Goal: Task Accomplishment & Management: Manage account settings

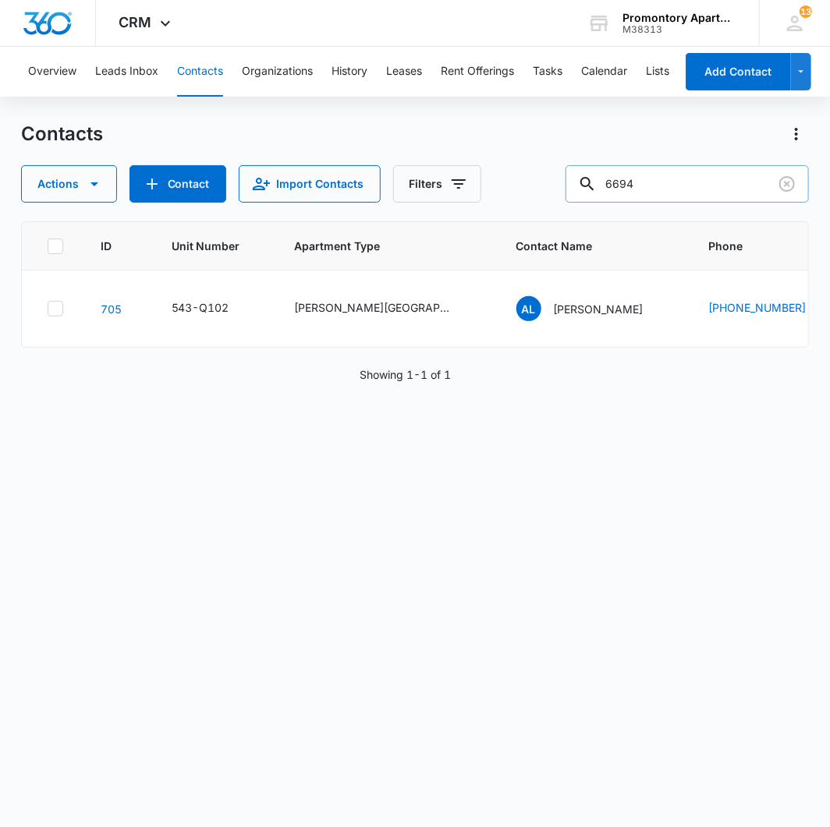
click at [695, 174] on input "6694" at bounding box center [686, 183] width 243 height 37
type input "[PERSON_NAME]"
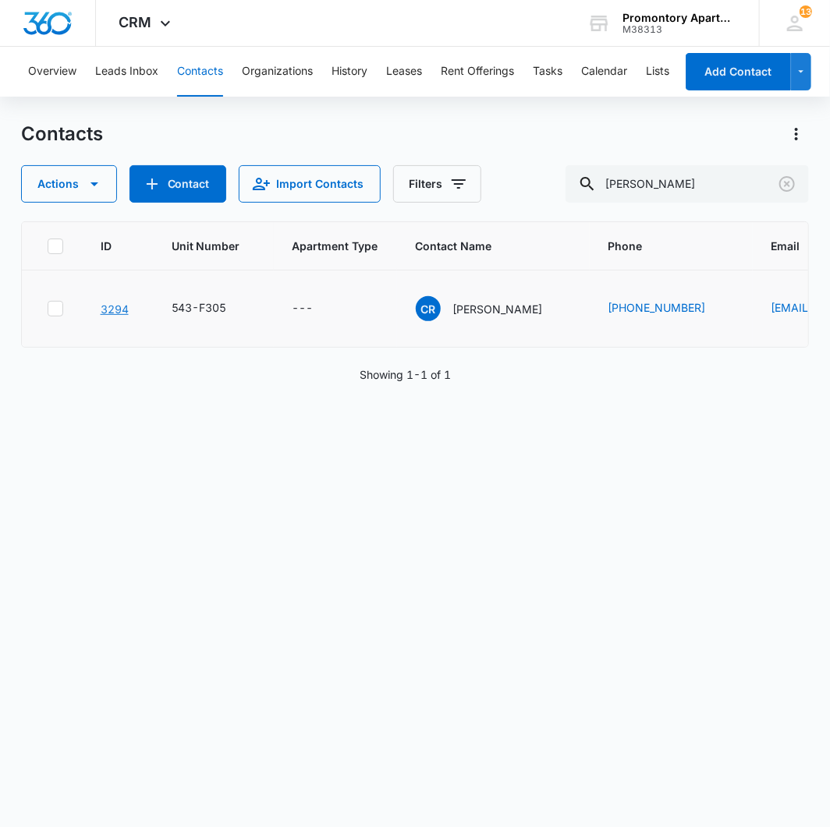
click at [109, 304] on link "3294" at bounding box center [115, 308] width 28 height 13
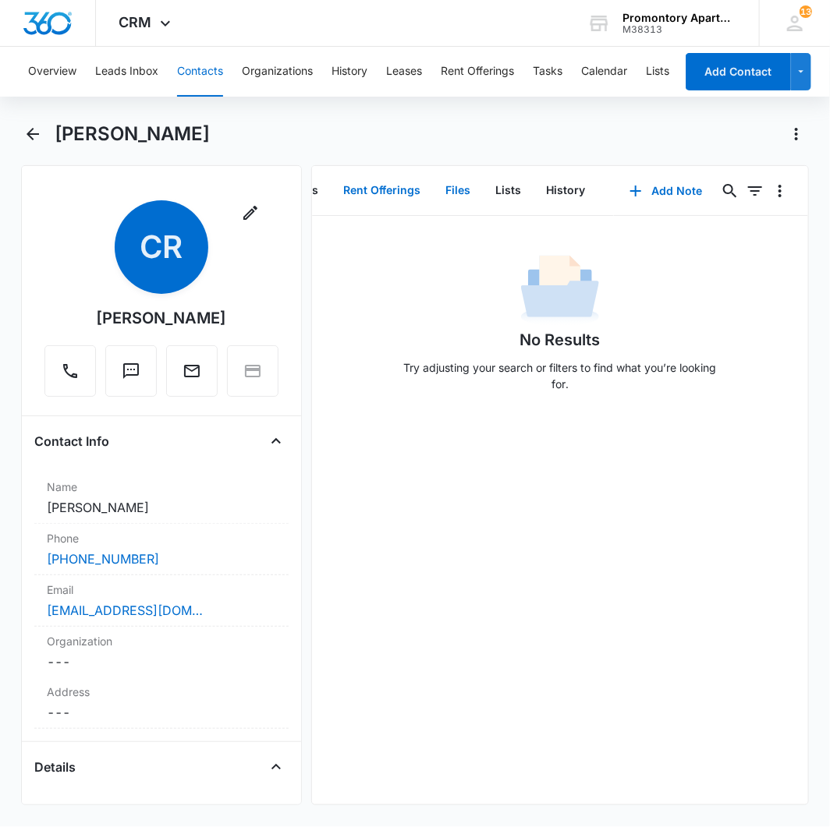
drag, startPoint x: 455, startPoint y: 183, endPoint x: 463, endPoint y: 185, distance: 8.7
click at [454, 183] on button "Files" at bounding box center [458, 191] width 50 height 48
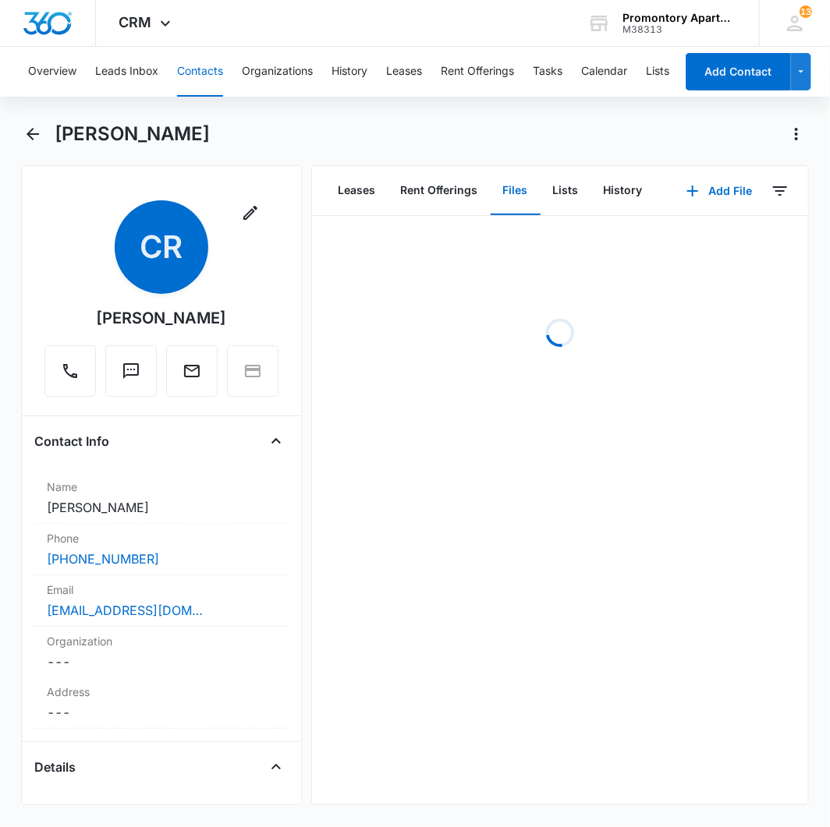
scroll to position [0, 107]
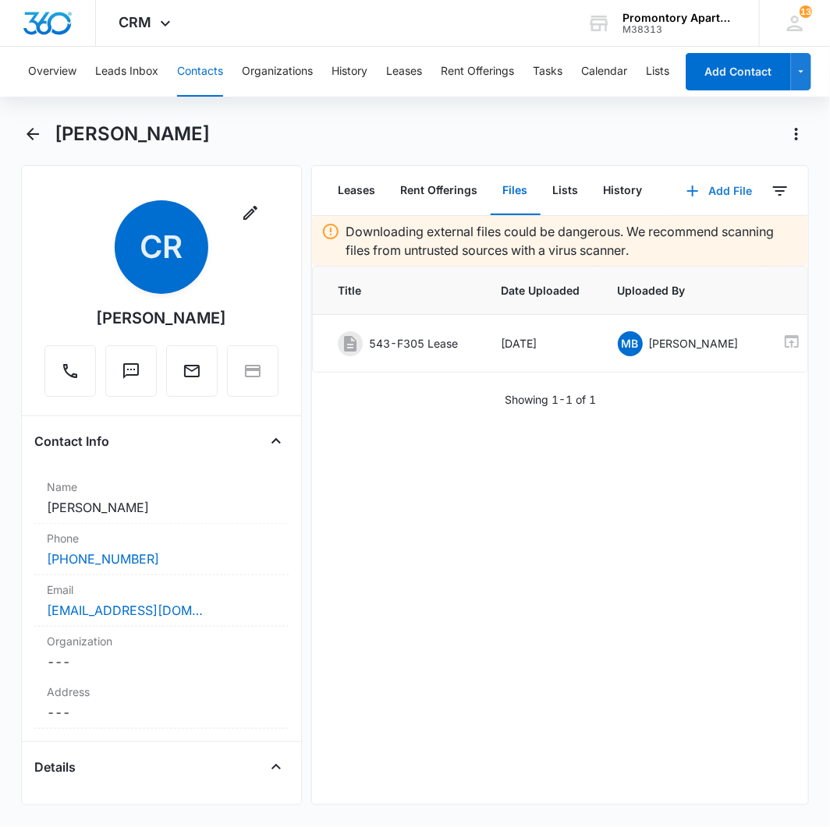
click at [714, 193] on button "Add File" at bounding box center [718, 190] width 97 height 37
click at [695, 232] on button "Upload Files" at bounding box center [708, 239] width 119 height 23
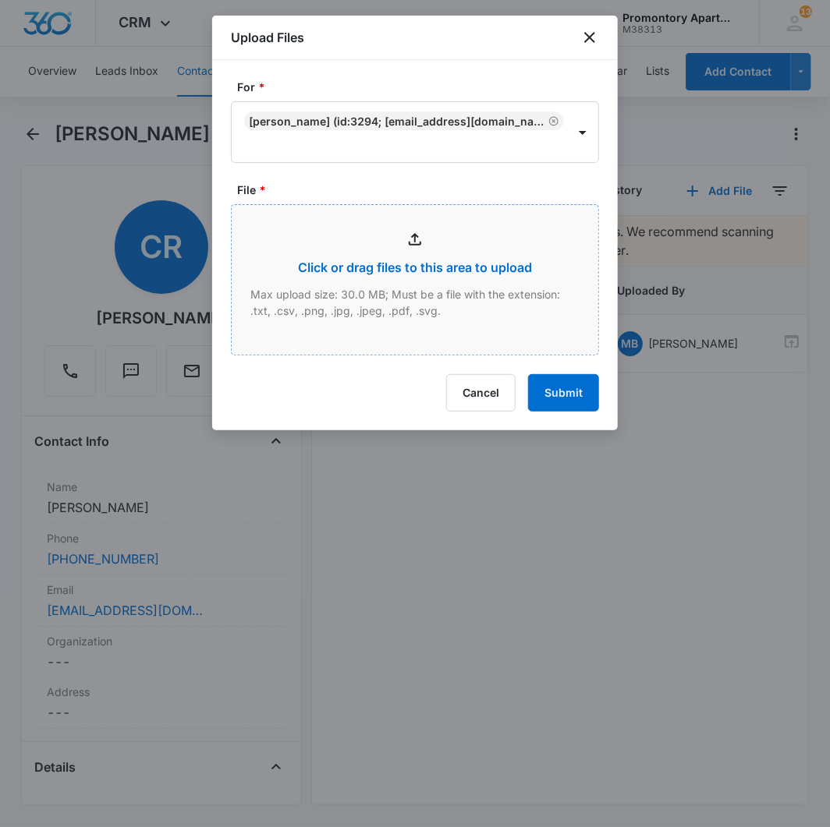
type input "C:\fakepath\Xerox Scan_10152025142726.pdf"
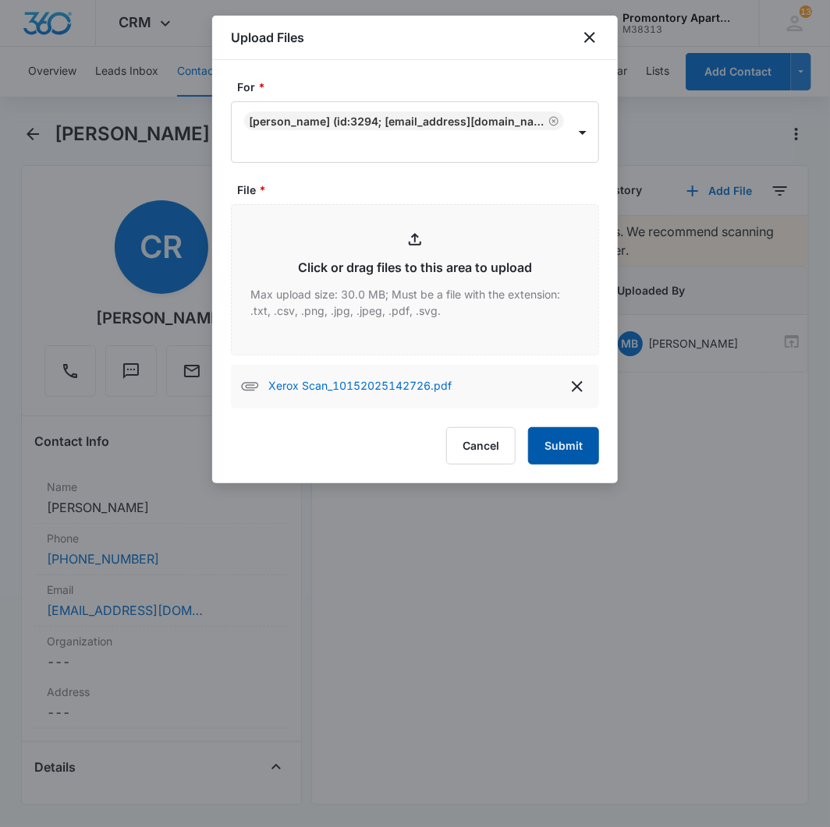
click at [554, 451] on button "Submit" at bounding box center [563, 445] width 71 height 37
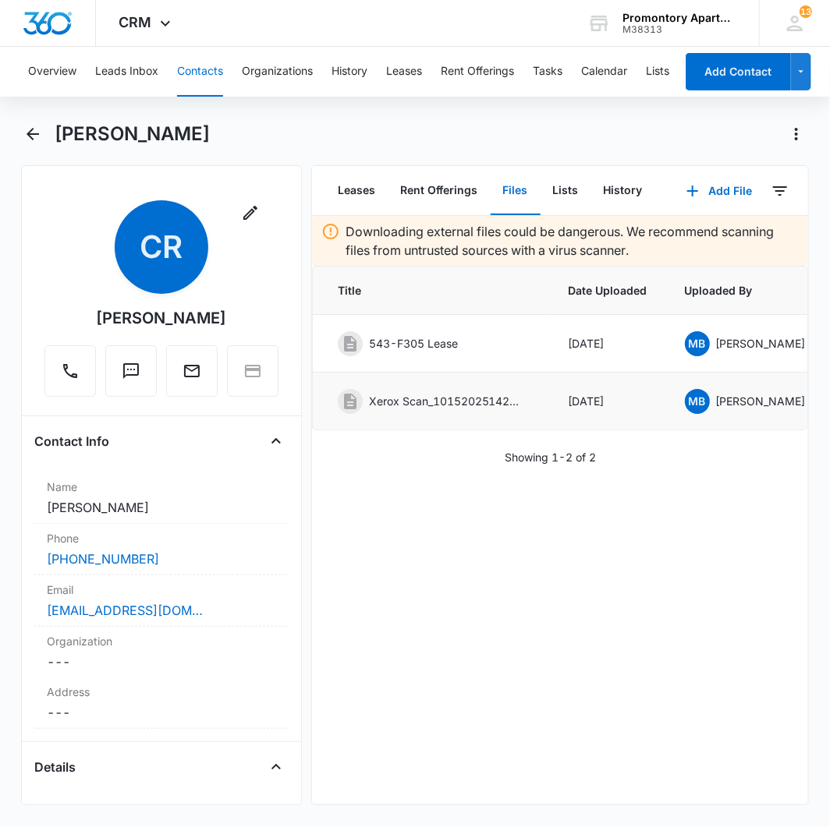
scroll to position [0, 156]
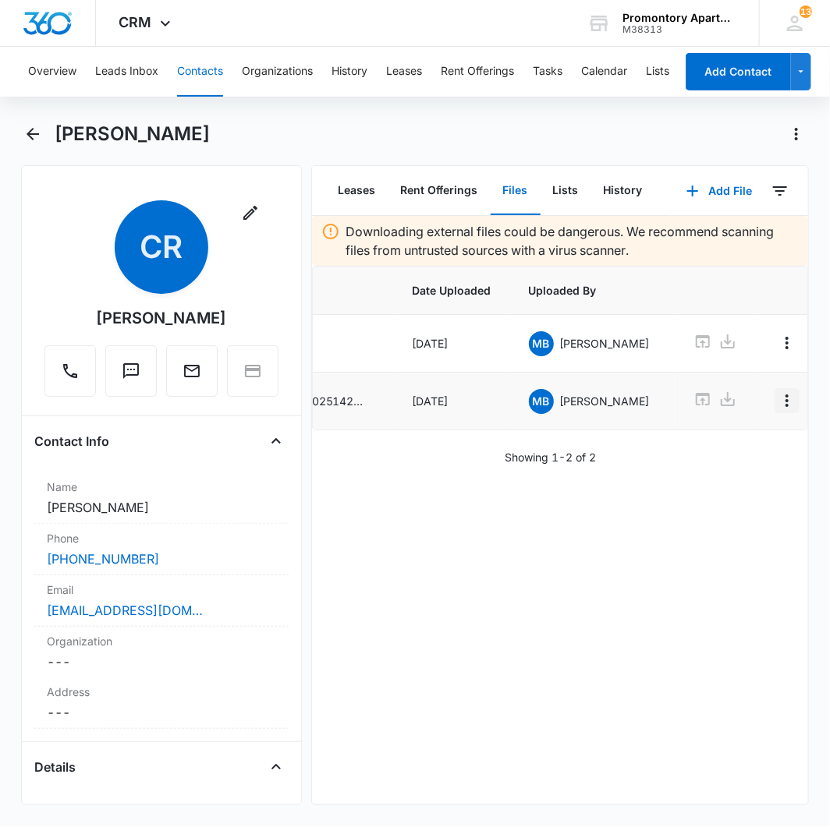
click at [777, 393] on icon "Overflow Menu" at bounding box center [786, 400] width 19 height 19
click at [715, 438] on button "Edit" at bounding box center [724, 445] width 89 height 23
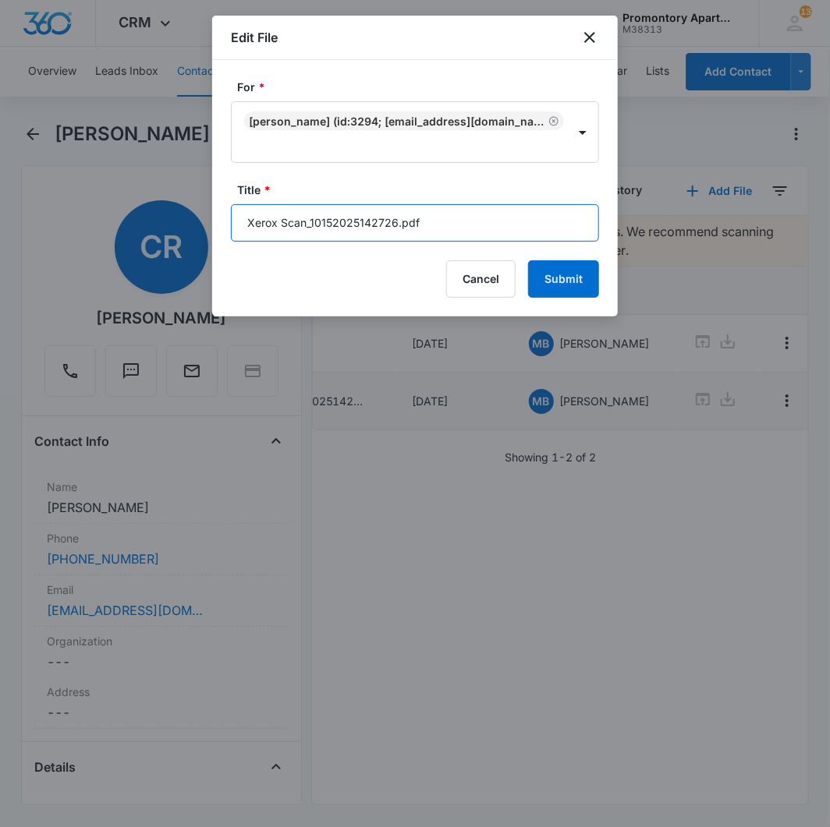
click at [442, 213] on input "Xerox Scan_10152025142726.pdf" at bounding box center [415, 222] width 368 height 37
type input "F305 Addendums"
click at [528, 260] on button "Submit" at bounding box center [563, 278] width 71 height 37
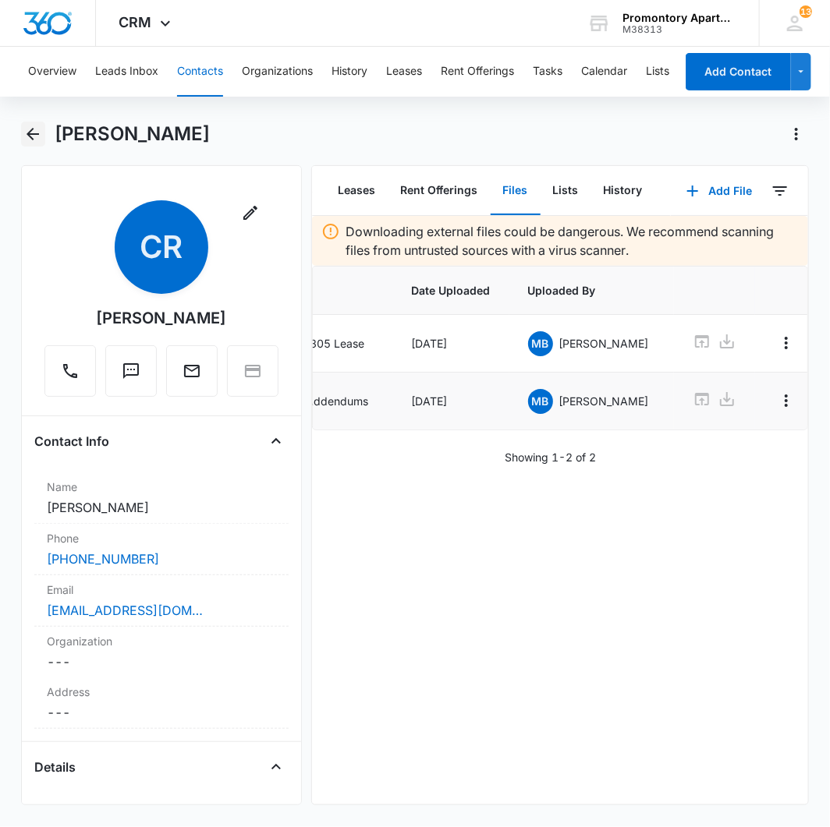
click at [35, 141] on icon "Back" at bounding box center [32, 134] width 19 height 19
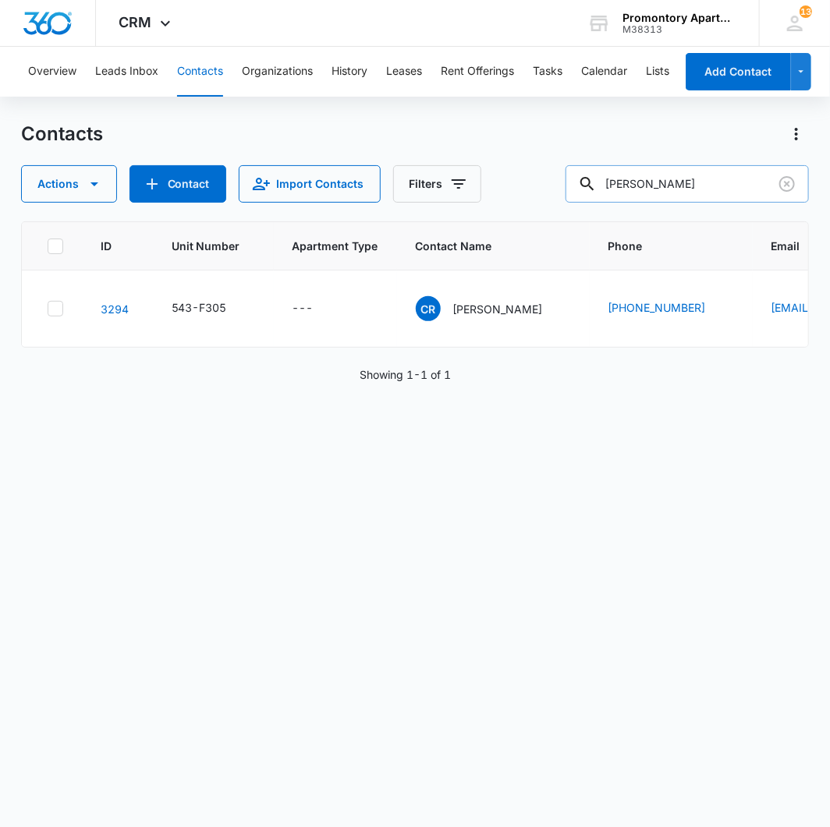
click at [706, 186] on input "[PERSON_NAME]" at bounding box center [686, 183] width 243 height 37
type input "[PERSON_NAME]"
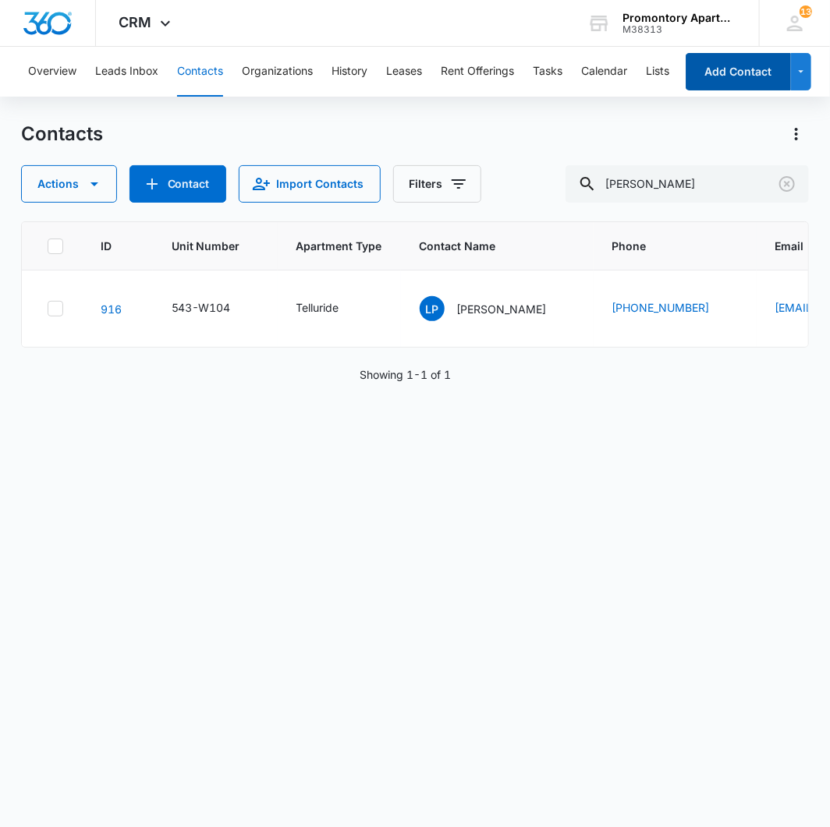
click at [738, 61] on button "Add Contact" at bounding box center [737, 71] width 105 height 37
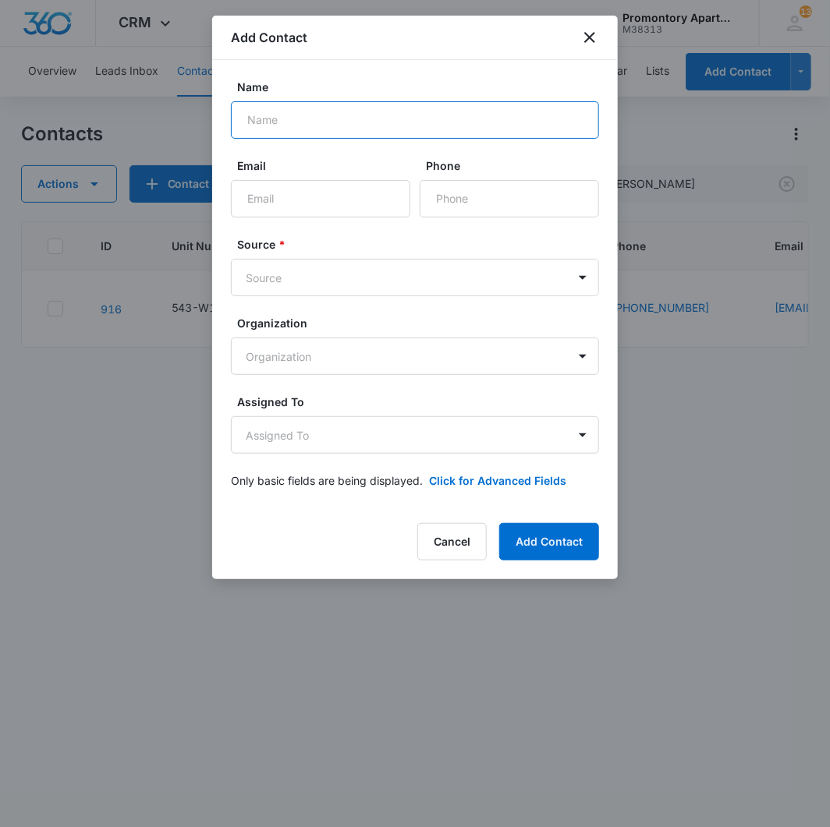
click at [363, 117] on input "Name" at bounding box center [415, 119] width 368 height 37
type input "[PERSON_NAME]"
type input "[EMAIL_ADDRESS][DOMAIN_NAME]"
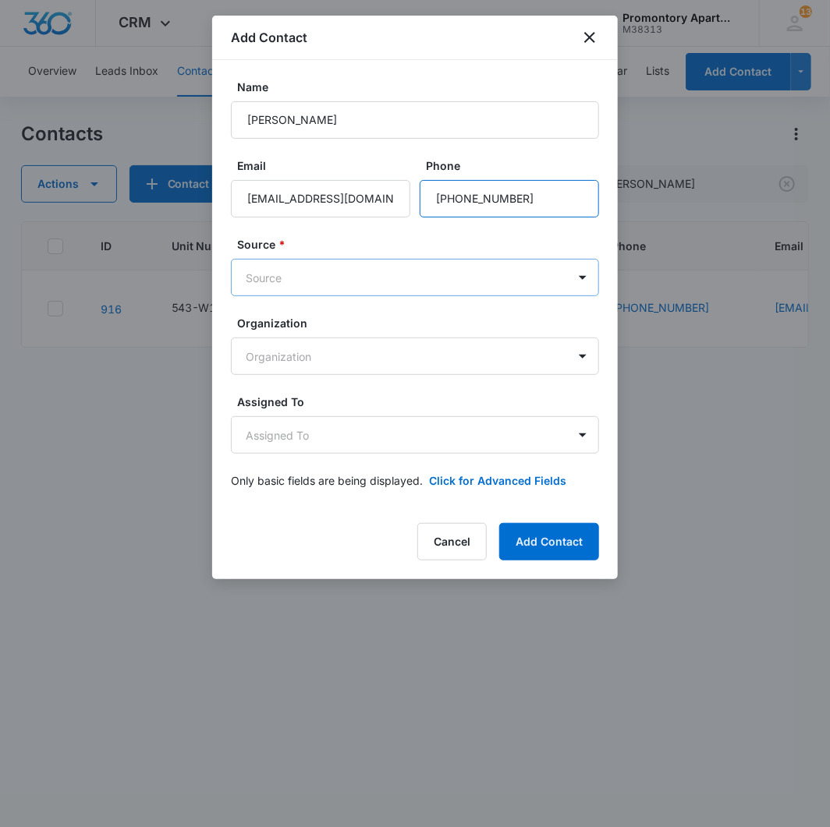
type input "[PHONE_NUMBER]"
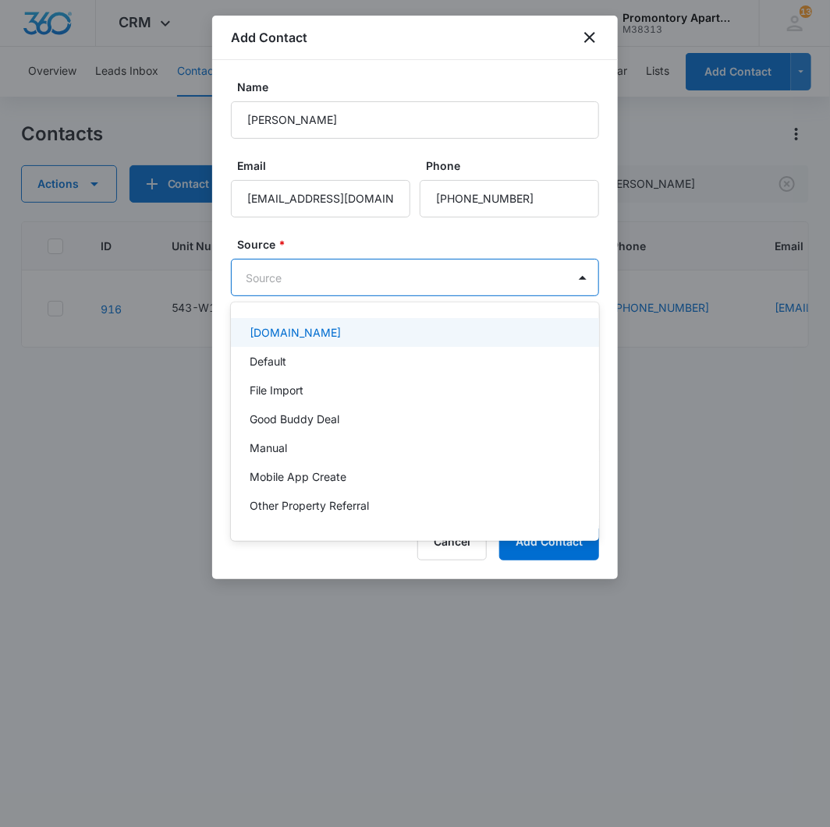
click at [391, 292] on body "CRM Apps Reputation Websites Forms CRM Email Social Content Intelligence Files …" at bounding box center [415, 413] width 830 height 827
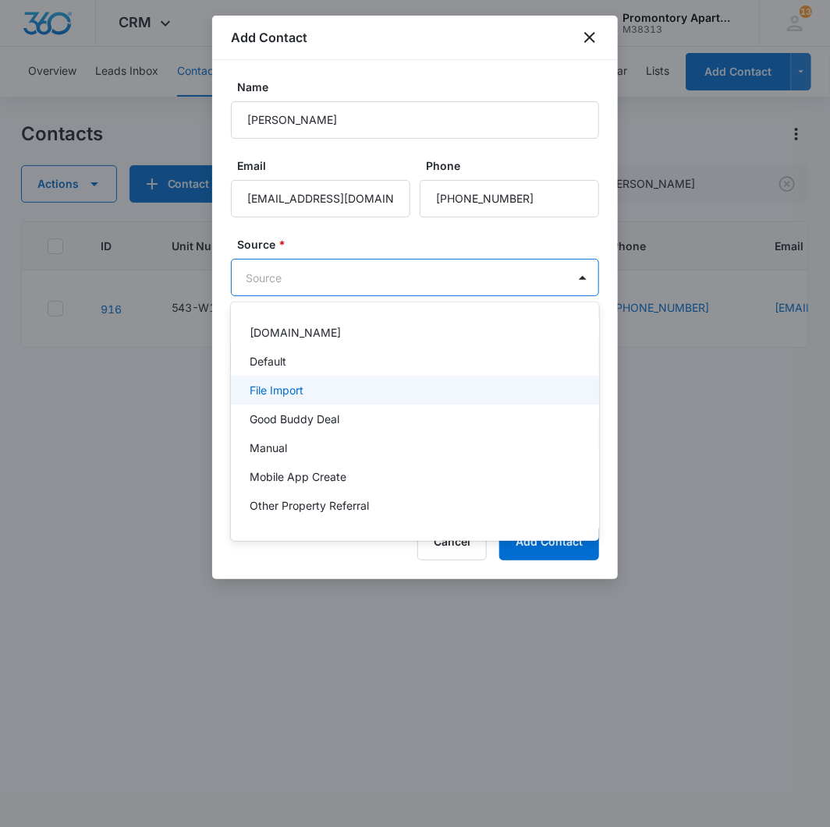
click at [339, 374] on div "Default" at bounding box center [415, 361] width 368 height 29
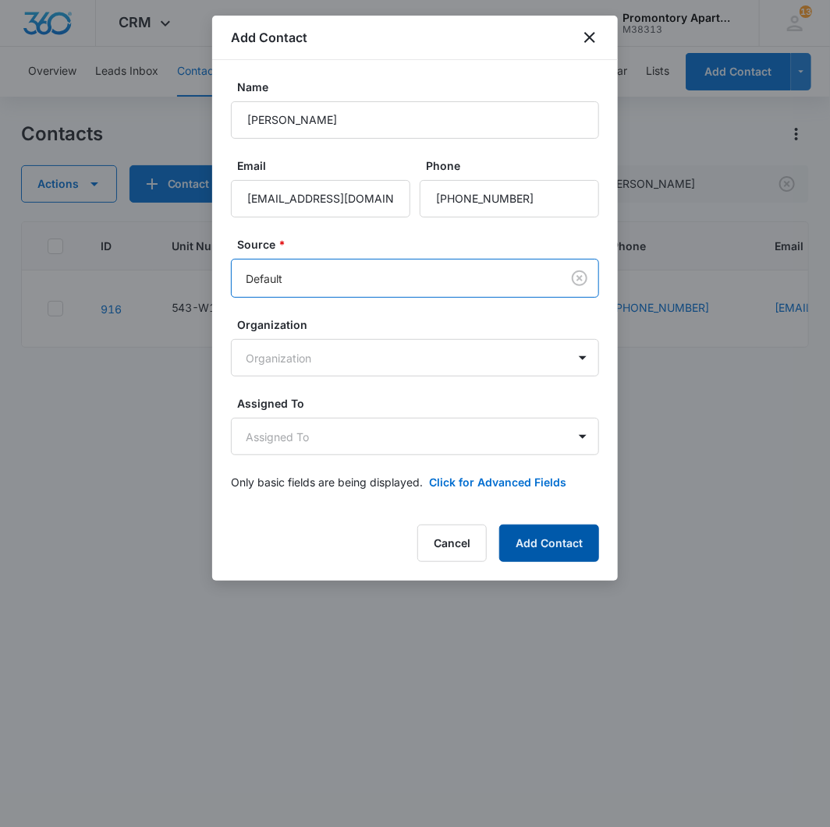
click at [520, 534] on button "Add Contact" at bounding box center [549, 543] width 100 height 37
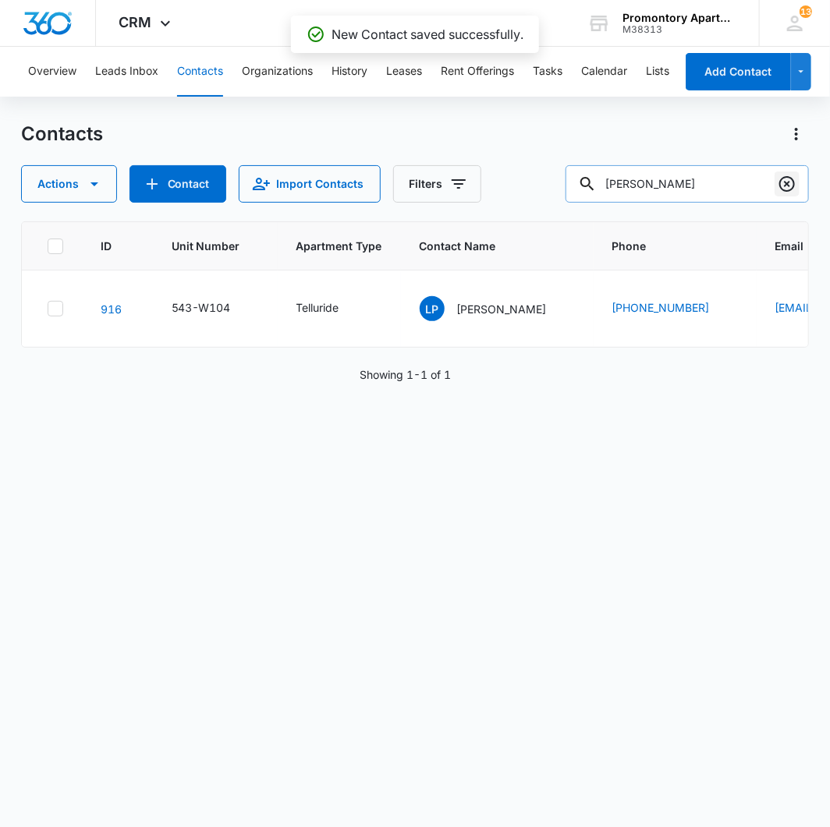
click at [783, 189] on icon "Clear" at bounding box center [787, 184] width 16 height 16
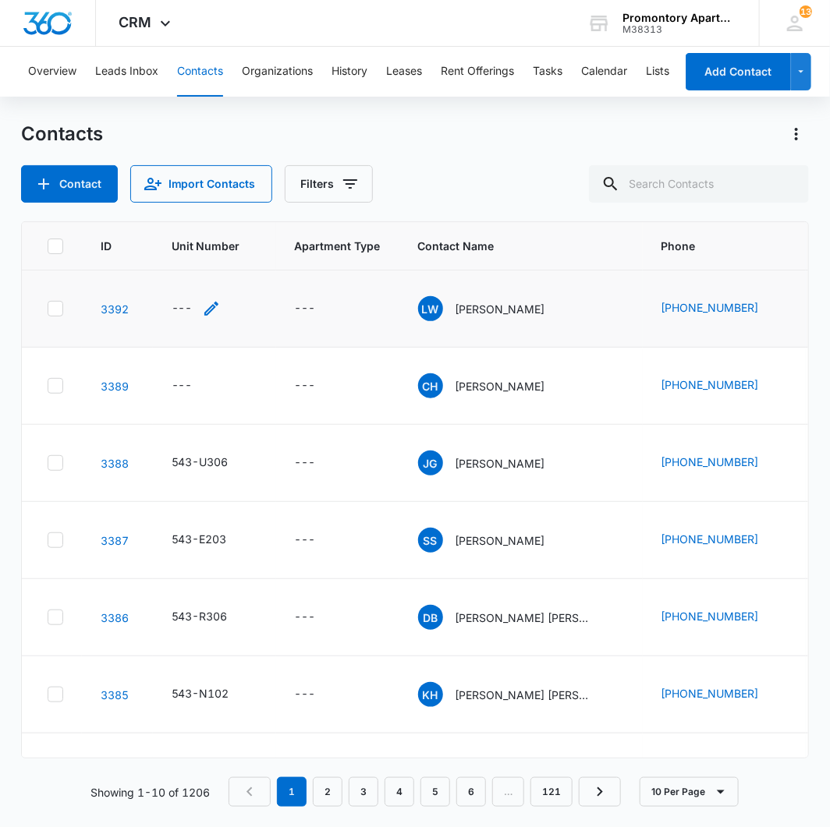
click at [184, 305] on div "---" at bounding box center [182, 308] width 21 height 19
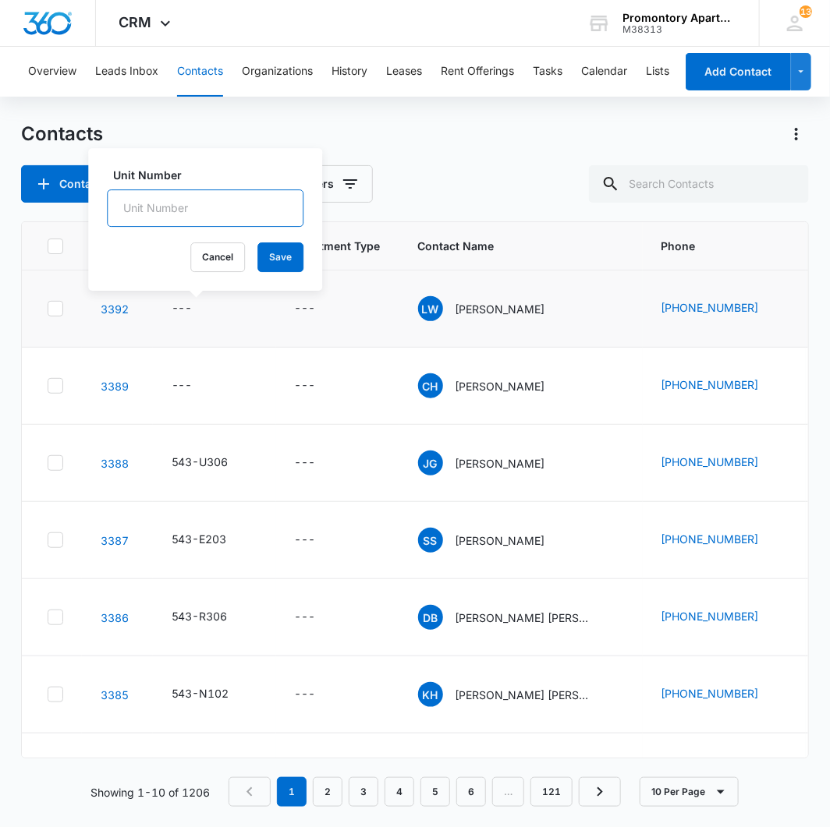
click at [199, 210] on input "Unit Number" at bounding box center [205, 207] width 196 height 37
type input "543-N303"
click at [273, 248] on button "Save" at bounding box center [280, 257] width 46 height 30
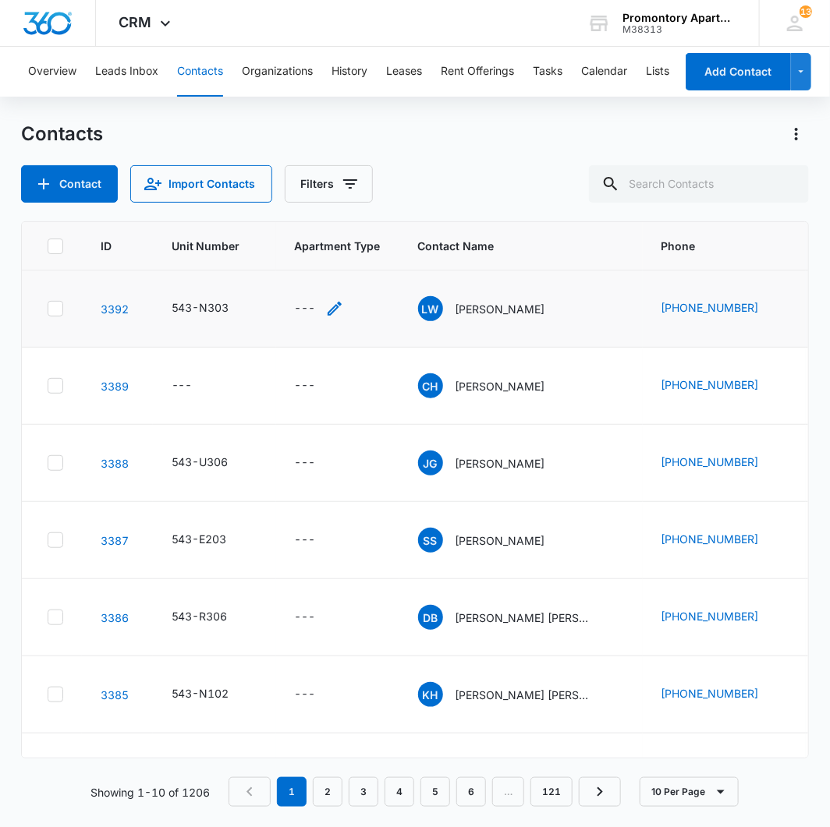
click at [309, 304] on div "---" at bounding box center [305, 308] width 21 height 19
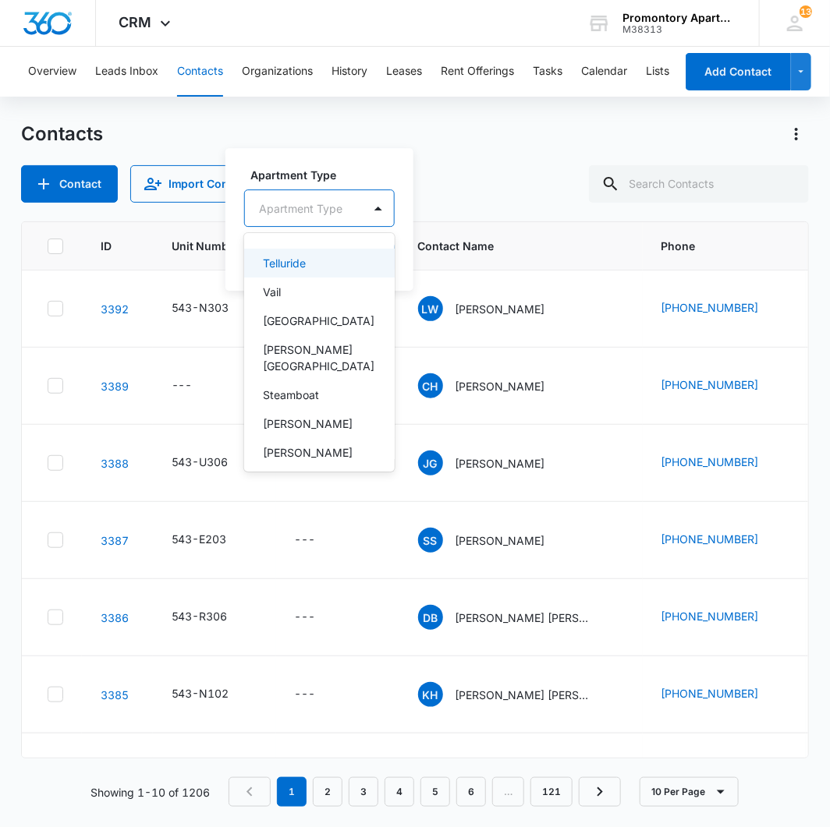
click at [330, 200] on div at bounding box center [300, 208] width 83 height 19
click at [308, 387] on p "Steamboat" at bounding box center [291, 395] width 56 height 16
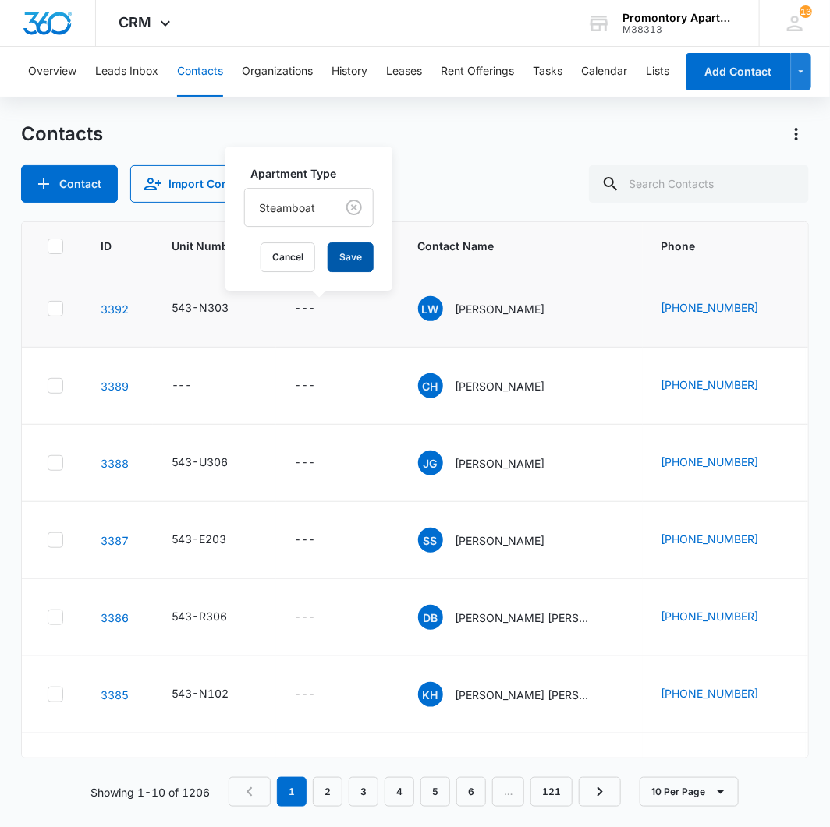
click at [349, 255] on button "Save" at bounding box center [350, 257] width 46 height 30
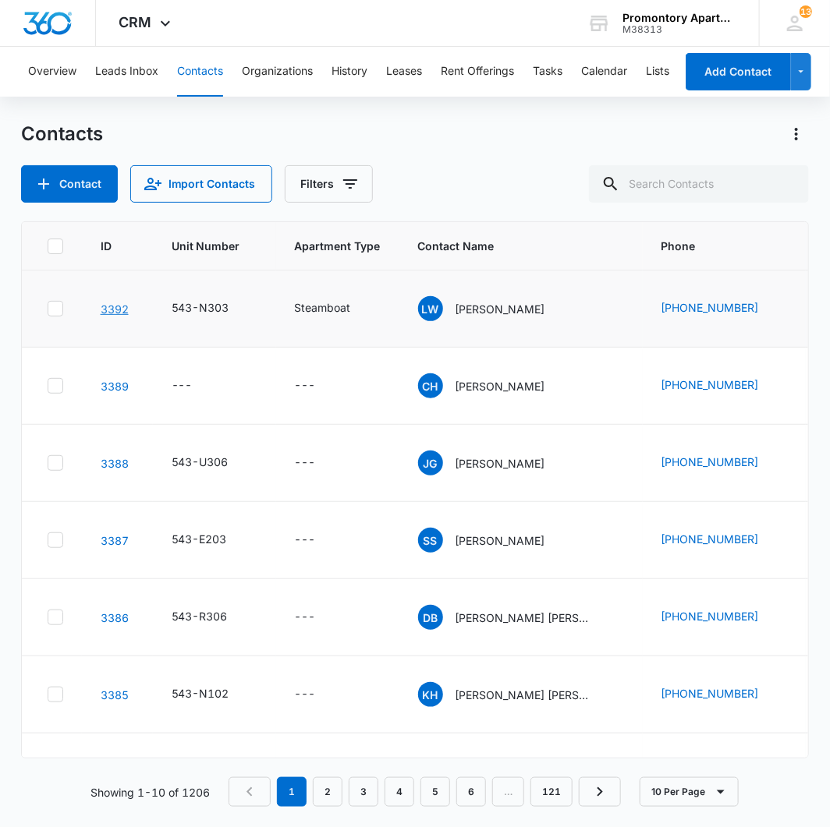
click at [111, 306] on link "3392" at bounding box center [115, 308] width 28 height 13
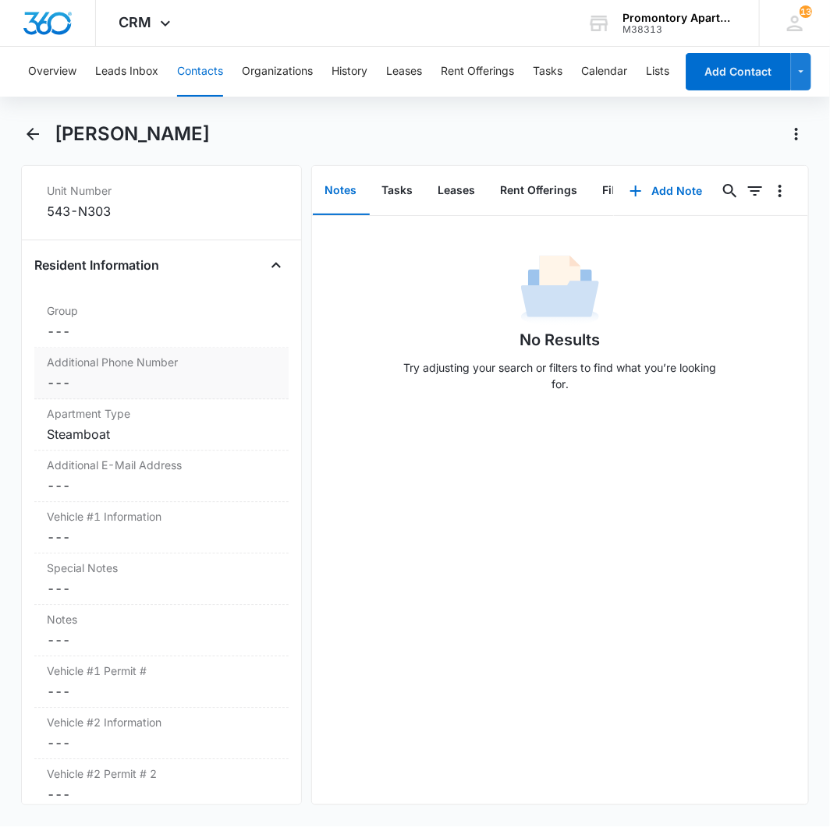
scroll to position [173, 0]
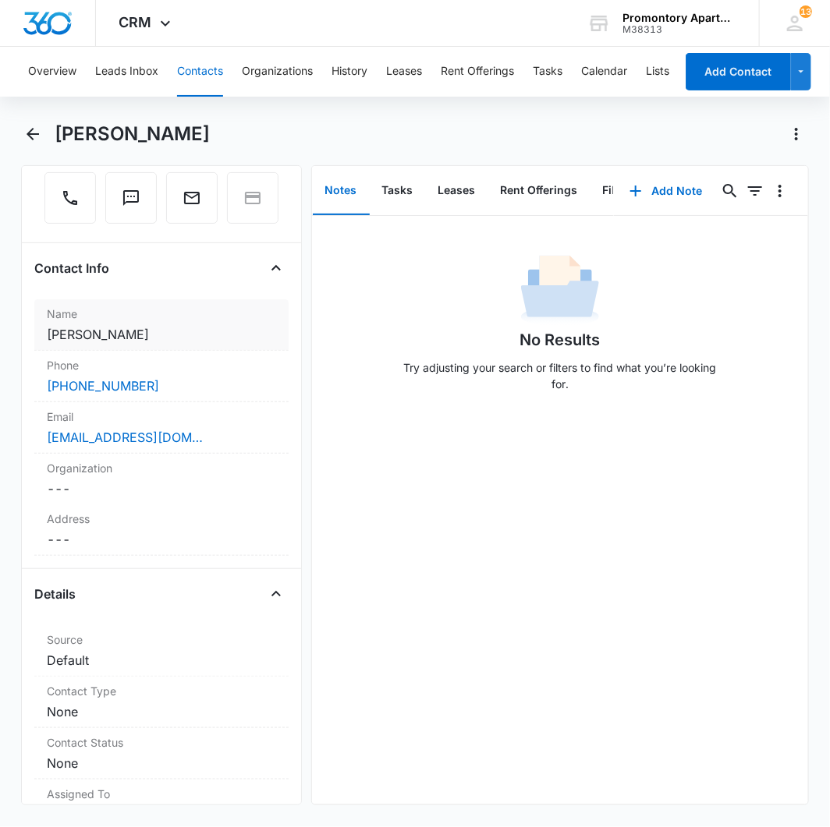
click at [133, 340] on dd "Cancel Save Changes [PERSON_NAME]" at bounding box center [161, 334] width 229 height 19
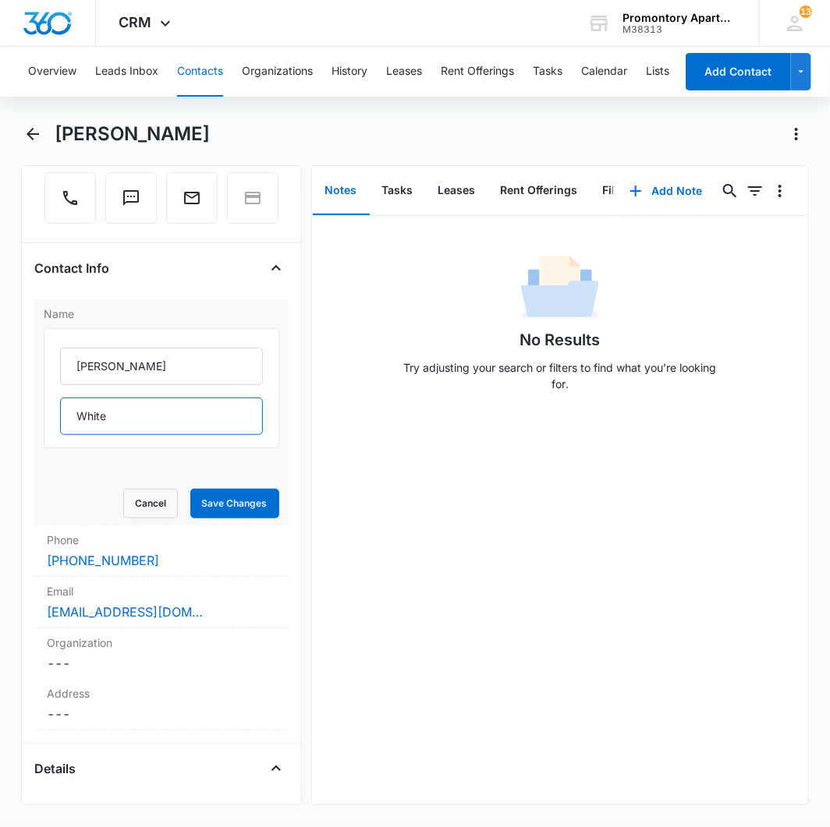
click at [138, 421] on input "White" at bounding box center [161, 416] width 203 height 37
type input "White, [PERSON_NAME]"
click at [209, 501] on button "Save Changes" at bounding box center [234, 504] width 89 height 30
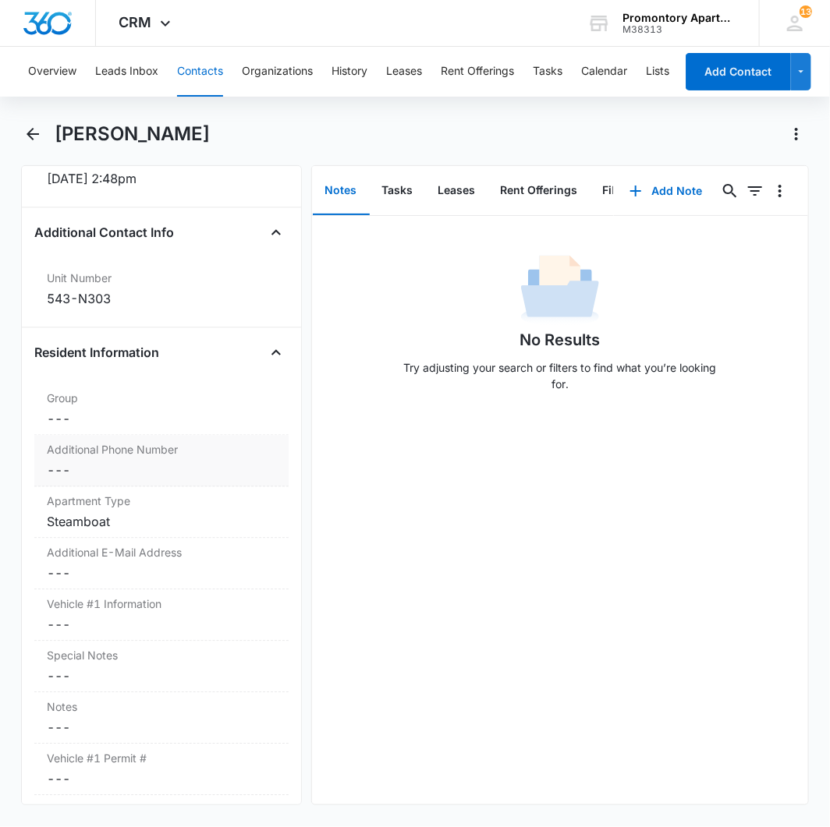
scroll to position [1124, 0]
click at [62, 470] on dd "Cancel Save Changes ---" at bounding box center [161, 471] width 229 height 19
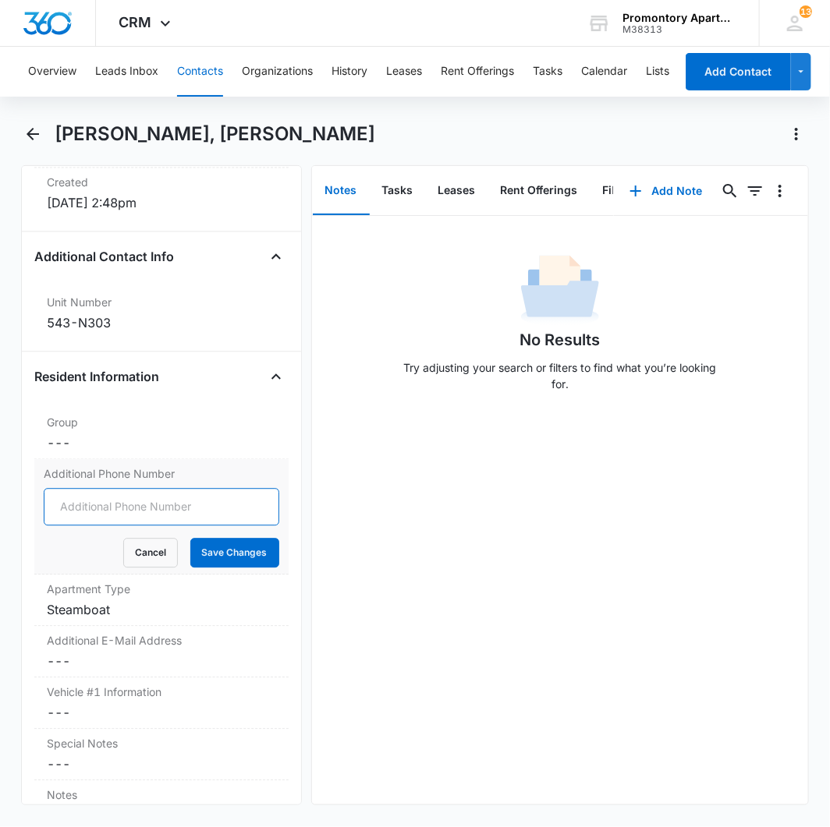
click at [94, 488] on input "Additional Phone Number" at bounding box center [161, 506] width 235 height 37
type input "[PHONE_NUMBER]"
click at [209, 538] on button "Save Changes" at bounding box center [234, 553] width 89 height 30
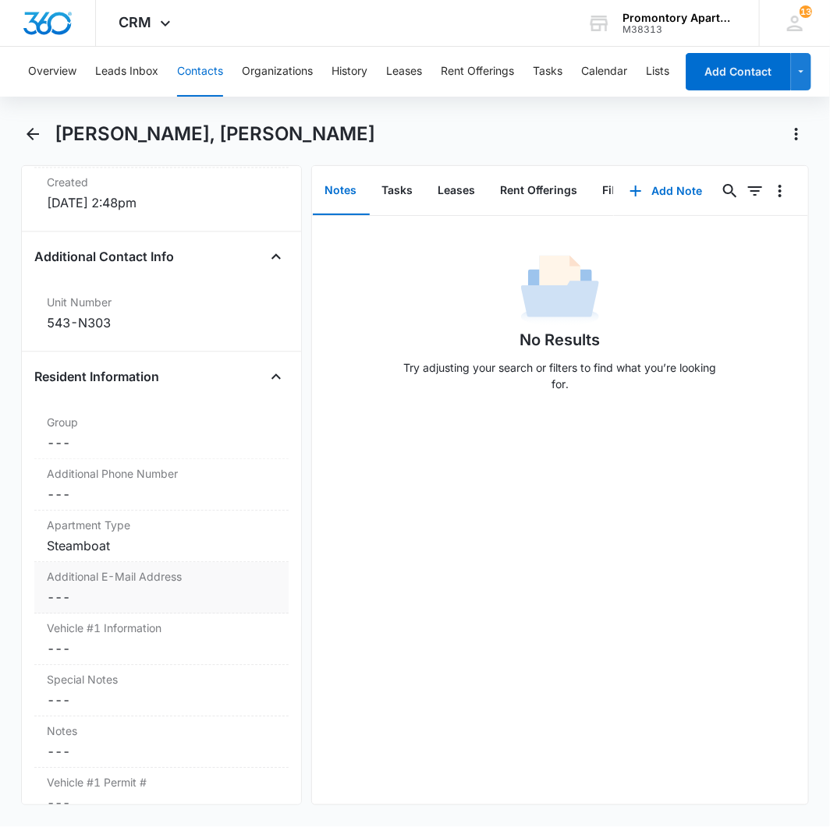
click at [57, 588] on dd "Cancel Save Changes ---" at bounding box center [161, 597] width 229 height 19
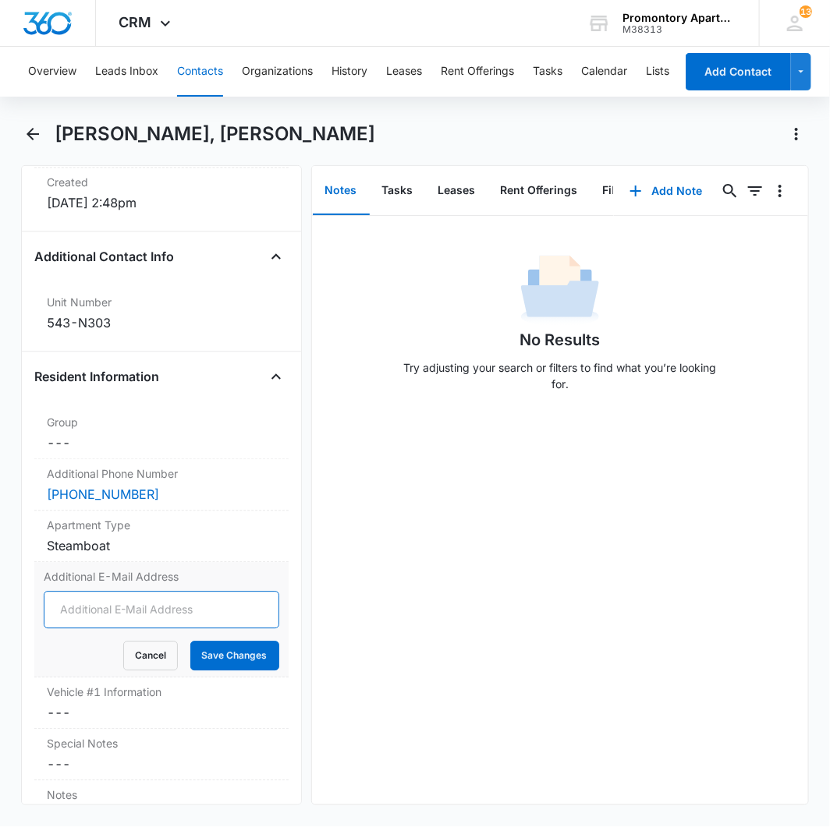
click at [101, 591] on input "Additional E-Mail Address" at bounding box center [161, 609] width 235 height 37
type input "[EMAIL_ADDRESS][DOMAIN_NAME]"
click at [190, 641] on button "Save Changes" at bounding box center [234, 656] width 89 height 30
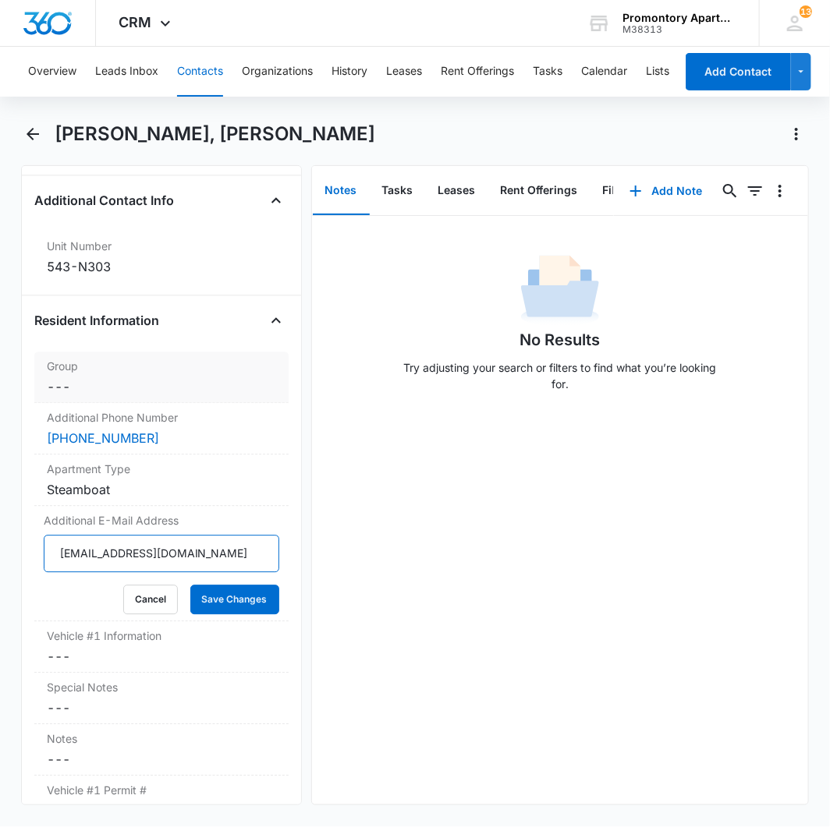
scroll to position [1211, 0]
